Goal: Transaction & Acquisition: Purchase product/service

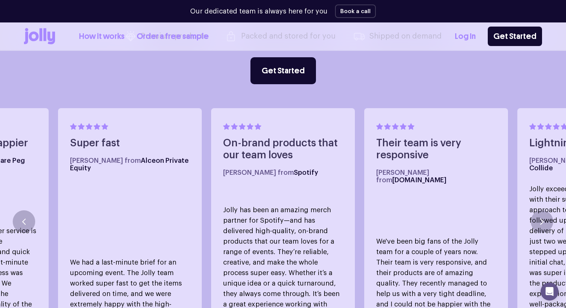
scroll to position [367, 0]
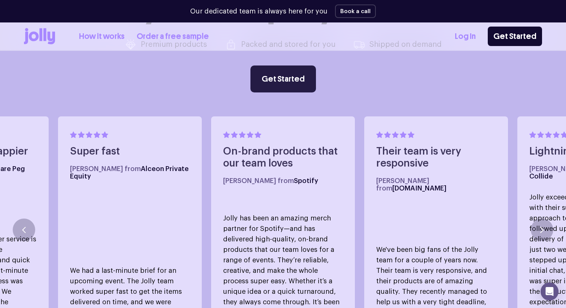
click at [265, 80] on link "Get Started" at bounding box center [282, 78] width 65 height 27
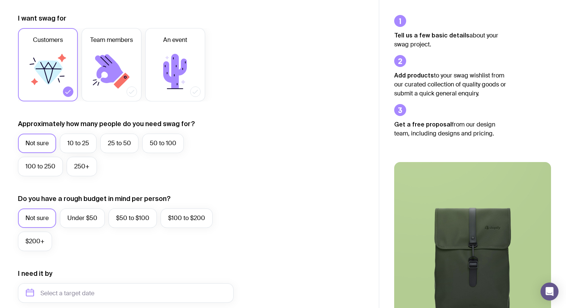
scroll to position [110, 0]
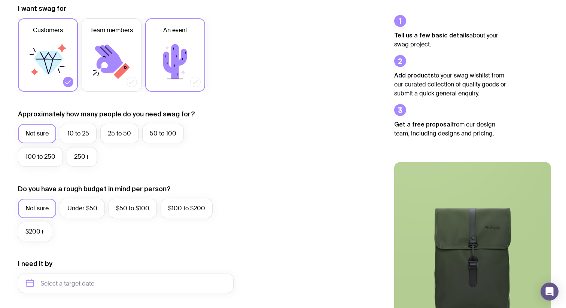
click at [193, 79] on icon at bounding box center [195, 81] width 7 height 7
click at [0, 0] on input "An event" at bounding box center [0, 0] width 0 height 0
click at [51, 160] on label "100 to 250" at bounding box center [40, 156] width 45 height 19
click at [0, 0] on input "100 to 250" at bounding box center [0, 0] width 0 height 0
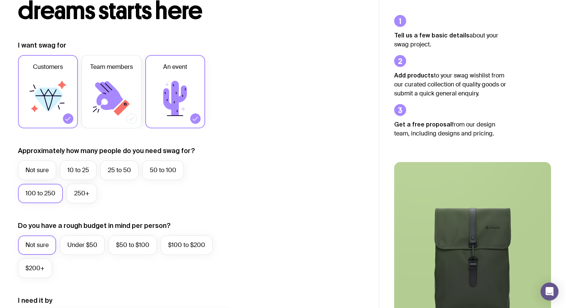
scroll to position [0, 0]
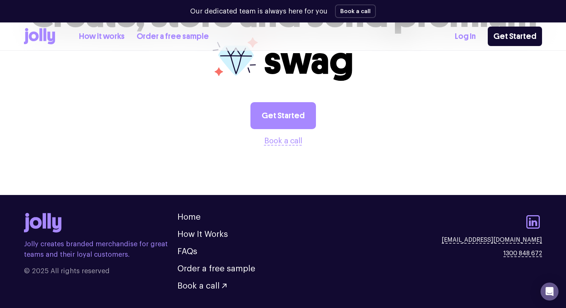
scroll to position [2054, 0]
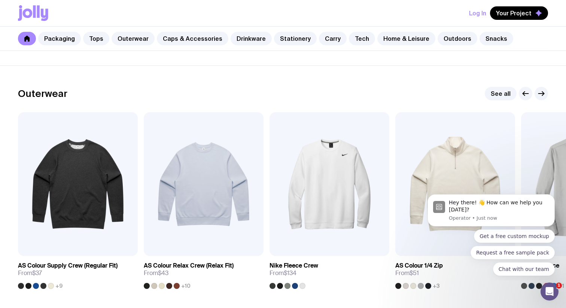
scroll to position [579, 0]
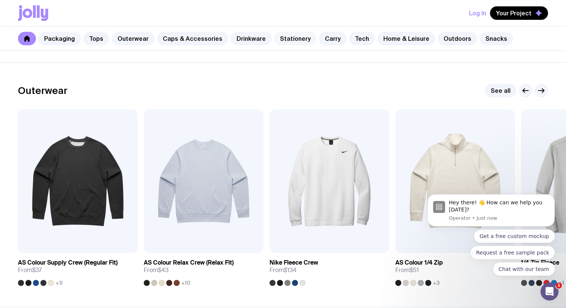
click at [289, 40] on link "Stationery" at bounding box center [295, 38] width 43 height 13
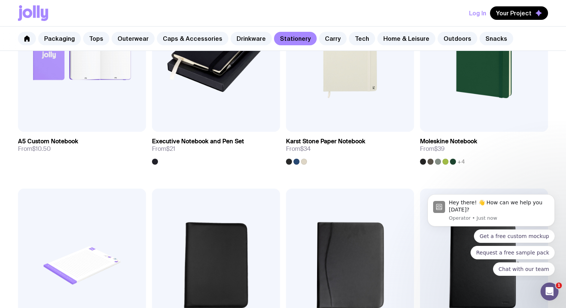
scroll to position [844, 0]
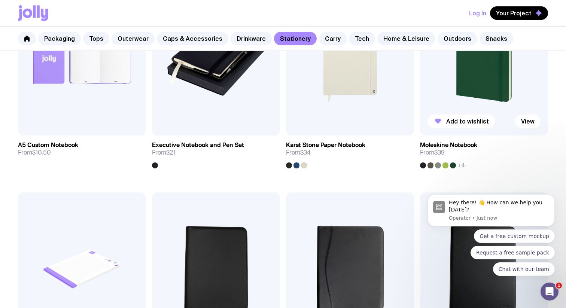
click at [470, 113] on img at bounding box center [484, 58] width 128 height 153
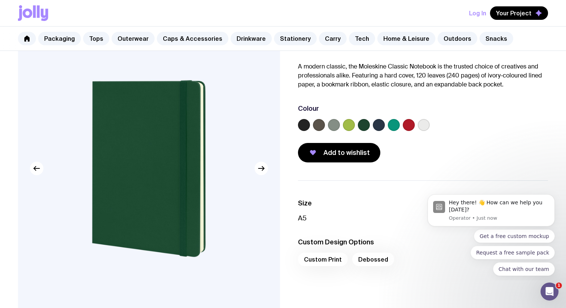
scroll to position [54, 0]
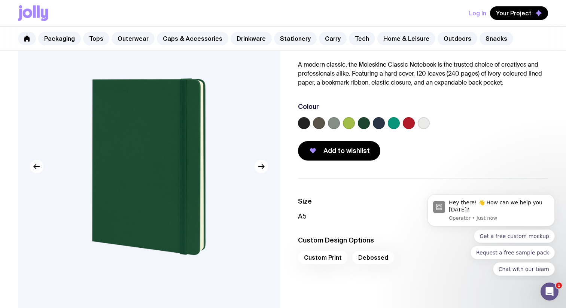
click at [373, 122] on label at bounding box center [379, 123] width 12 height 12
click at [0, 0] on input "radio" at bounding box center [0, 0] width 0 height 0
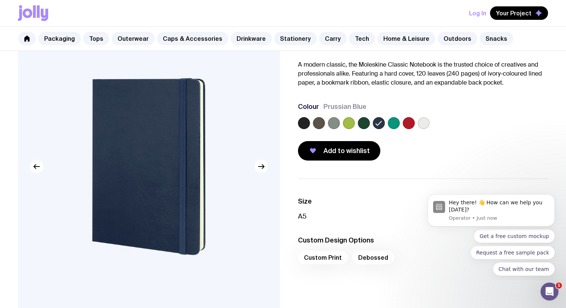
click at [306, 123] on label at bounding box center [304, 123] width 12 height 12
click at [0, 0] on input "radio" at bounding box center [0, 0] width 0 height 0
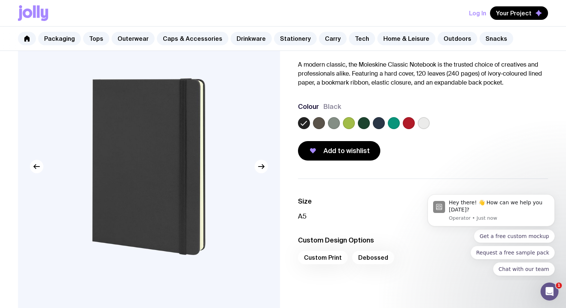
click at [330, 125] on label at bounding box center [334, 123] width 12 height 12
click at [0, 0] on input "radio" at bounding box center [0, 0] width 0 height 0
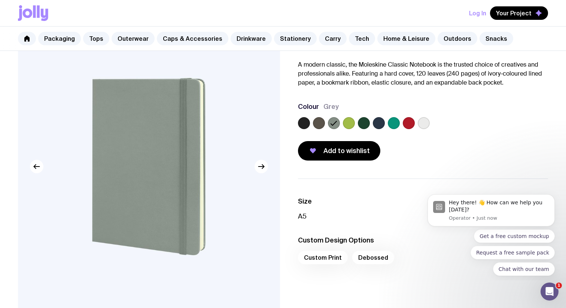
click at [431, 116] on div "Colour Grey" at bounding box center [423, 117] width 250 height 30
click at [425, 120] on label at bounding box center [424, 123] width 12 height 12
click at [0, 0] on input "radio" at bounding box center [0, 0] width 0 height 0
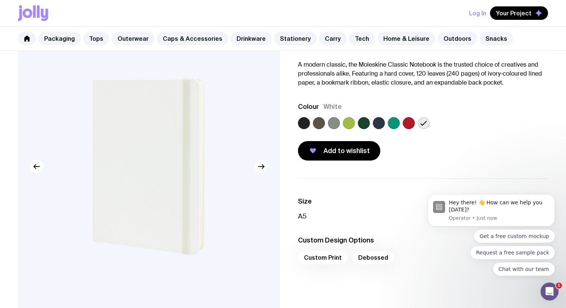
click at [265, 167] on icon "button" at bounding box center [261, 166] width 9 height 9
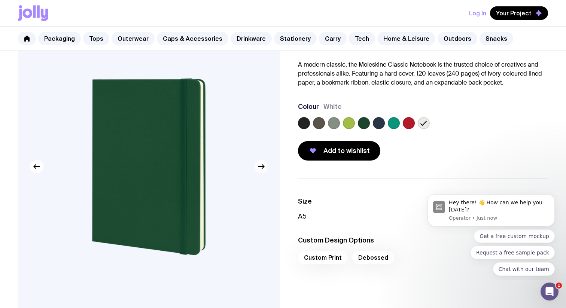
click at [265, 167] on icon "button" at bounding box center [261, 166] width 9 height 9
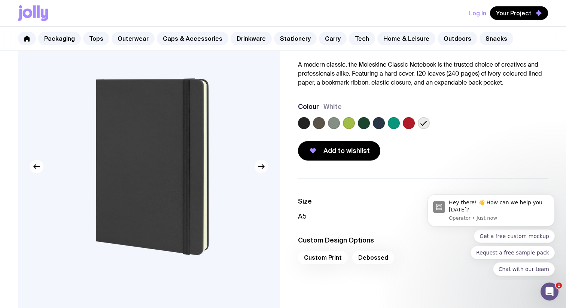
click at [265, 167] on icon "button" at bounding box center [261, 166] width 9 height 9
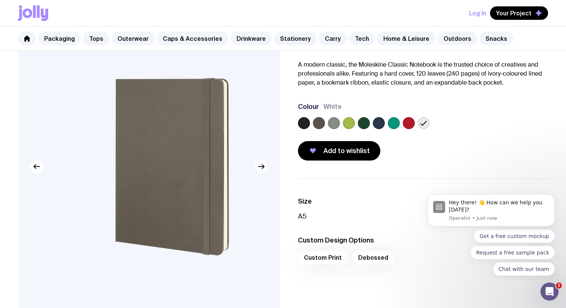
click at [265, 167] on icon "button" at bounding box center [261, 166] width 9 height 9
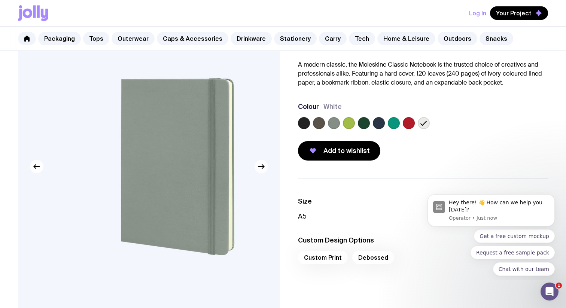
click at [265, 167] on icon "button" at bounding box center [261, 166] width 9 height 9
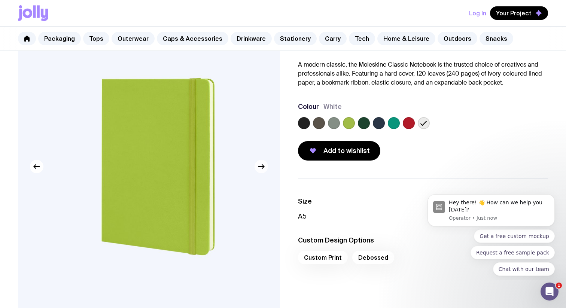
click at [265, 167] on icon "button" at bounding box center [261, 166] width 9 height 9
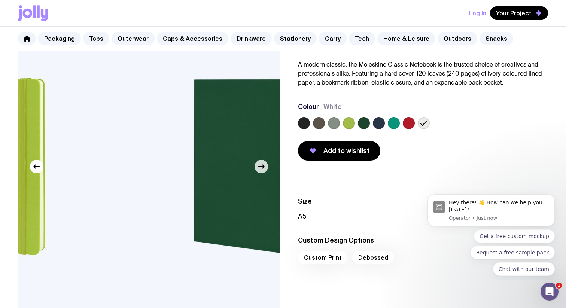
click at [265, 167] on icon "button" at bounding box center [261, 166] width 9 height 9
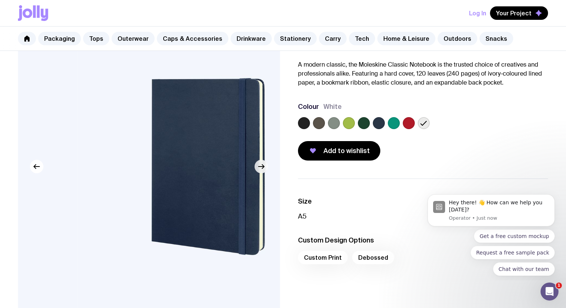
click at [265, 167] on icon "button" at bounding box center [261, 166] width 9 height 9
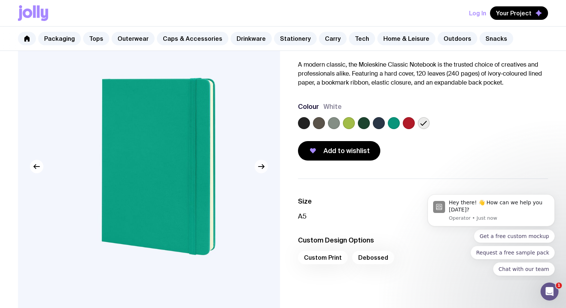
click at [265, 167] on icon "button" at bounding box center [261, 166] width 9 height 9
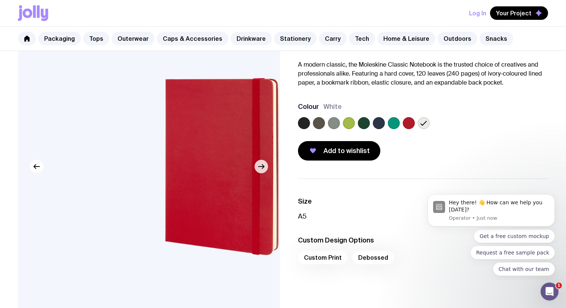
click at [265, 167] on icon "button" at bounding box center [261, 166] width 9 height 9
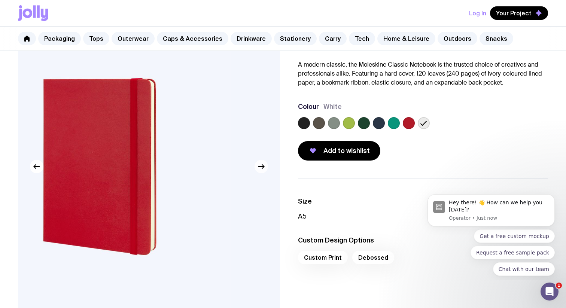
click at [265, 167] on icon "button" at bounding box center [261, 166] width 9 height 9
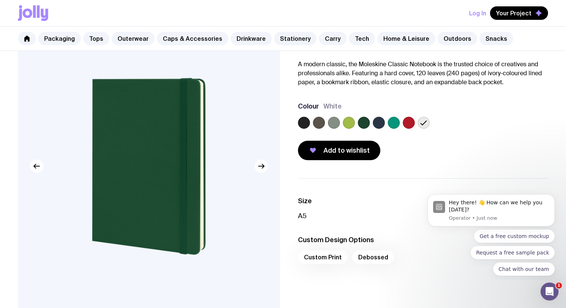
scroll to position [0, 0]
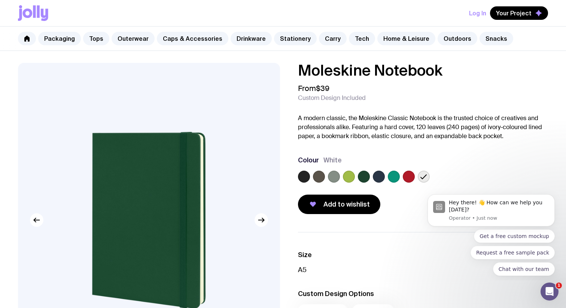
click at [306, 176] on label at bounding box center [304, 177] width 12 height 12
click at [0, 0] on input "radio" at bounding box center [0, 0] width 0 height 0
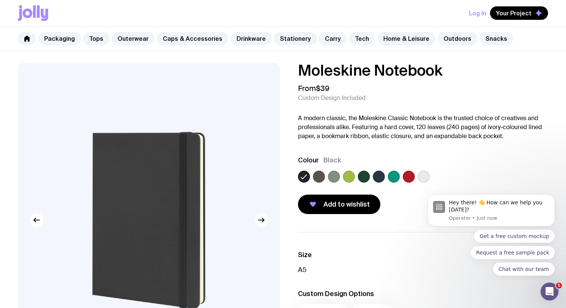
click at [319, 179] on label at bounding box center [319, 177] width 12 height 12
click at [0, 0] on input "radio" at bounding box center [0, 0] width 0 height 0
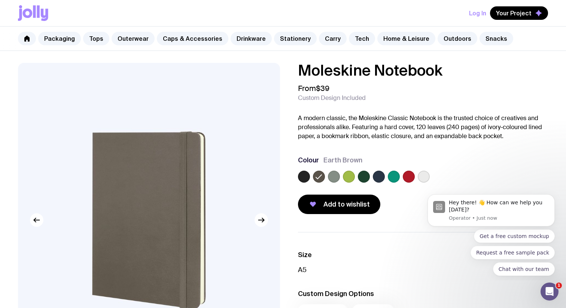
click at [329, 179] on label at bounding box center [334, 177] width 12 height 12
click at [0, 0] on input "radio" at bounding box center [0, 0] width 0 height 0
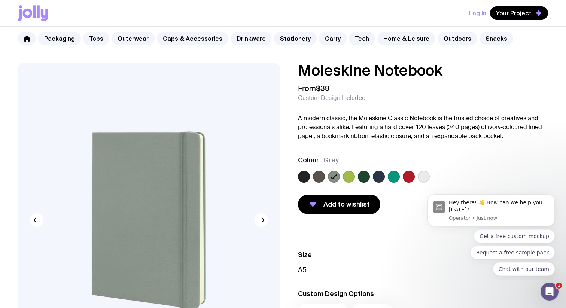
click at [346, 177] on label at bounding box center [349, 177] width 12 height 12
click at [0, 0] on input "radio" at bounding box center [0, 0] width 0 height 0
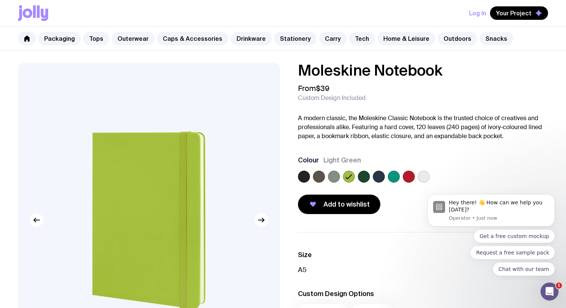
click at [360, 177] on label at bounding box center [364, 177] width 12 height 12
click at [0, 0] on input "radio" at bounding box center [0, 0] width 0 height 0
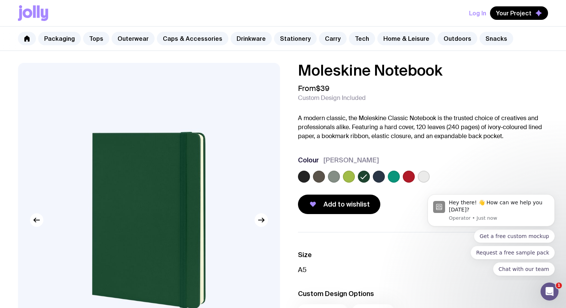
click at [379, 178] on label at bounding box center [379, 177] width 12 height 12
click at [0, 0] on input "radio" at bounding box center [0, 0] width 0 height 0
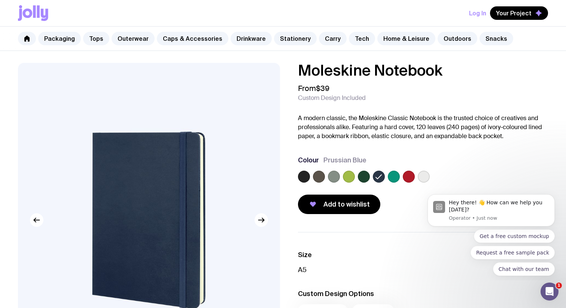
click at [392, 178] on label at bounding box center [394, 177] width 12 height 12
click at [0, 0] on input "radio" at bounding box center [0, 0] width 0 height 0
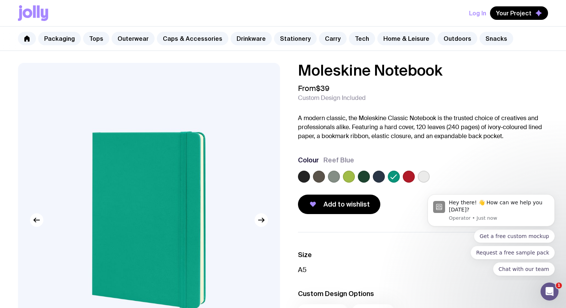
click at [411, 178] on label at bounding box center [409, 177] width 12 height 12
click at [0, 0] on input "radio" at bounding box center [0, 0] width 0 height 0
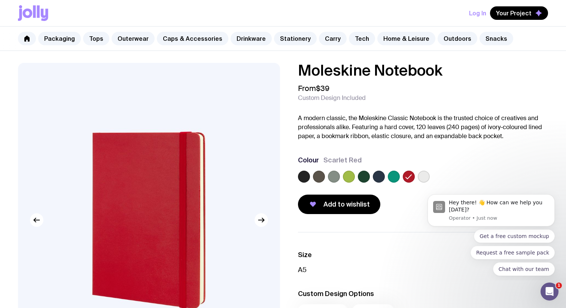
click at [426, 178] on label at bounding box center [424, 177] width 12 height 12
click at [0, 0] on input "radio" at bounding box center [0, 0] width 0 height 0
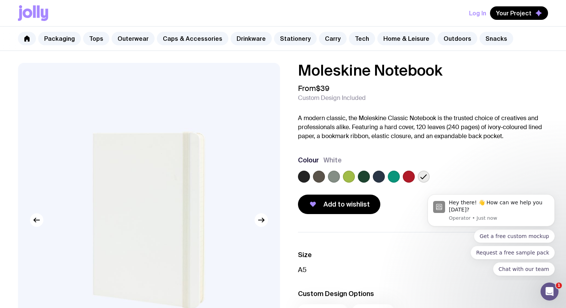
click at [303, 173] on label at bounding box center [304, 177] width 12 height 12
click at [0, 0] on input "radio" at bounding box center [0, 0] width 0 height 0
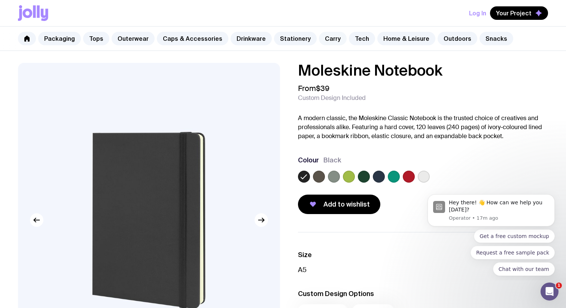
click at [324, 41] on link "Carry" at bounding box center [333, 38] width 28 height 13
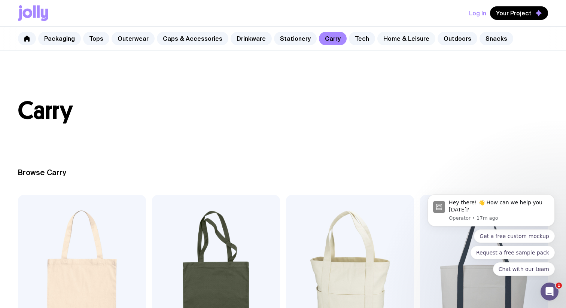
click at [390, 43] on link "Home & Leisure" at bounding box center [406, 38] width 58 height 13
